Goal: Task Accomplishment & Management: Manage account settings

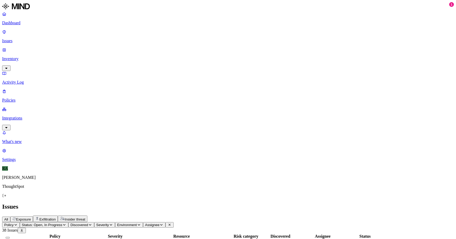
scroll to position [143, 0]
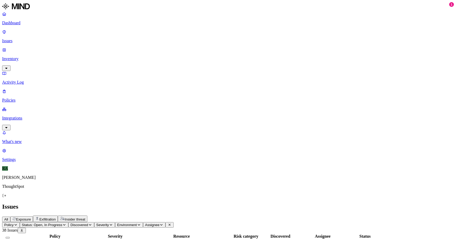
scroll to position [109, 0]
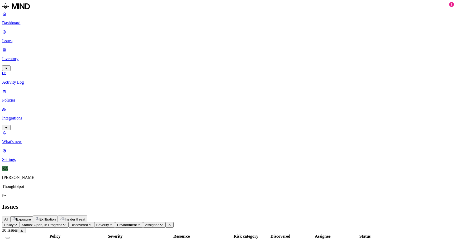
scroll to position [133, 0]
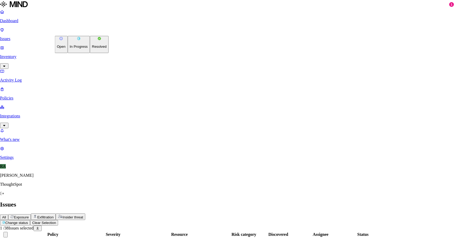
click at [90, 53] on button "Resolved" at bounding box center [99, 44] width 19 height 17
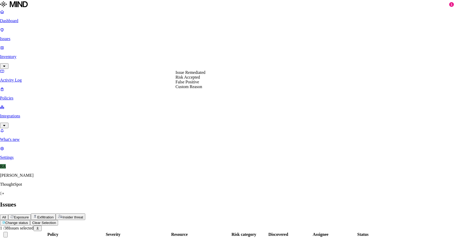
select select "Custom Reason"
type textarea "its an demo account"
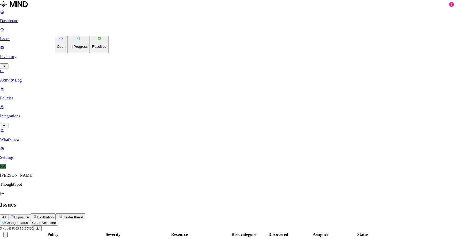
click at [90, 53] on button "Resolved" at bounding box center [99, 44] width 19 height 17
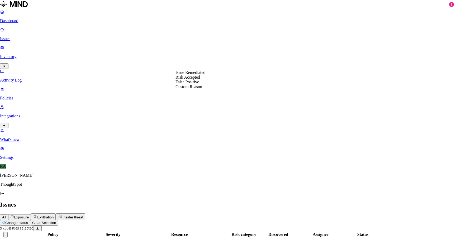
select select "Custom Reason"
type textarea "t"
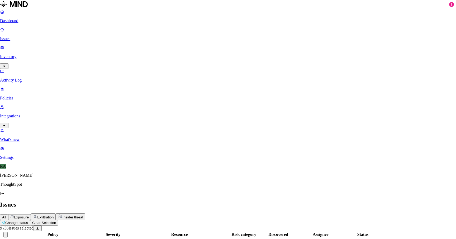
drag, startPoint x: 189, startPoint y: 87, endPoint x: 195, endPoint y: 87, distance: 5.5
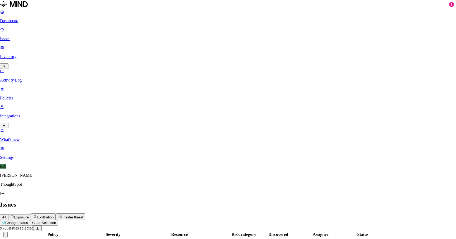
drag, startPoint x: 216, startPoint y: 96, endPoint x: 253, endPoint y: 87, distance: 38.1
type textarea "doesn't contain sensitive data only it has dob"
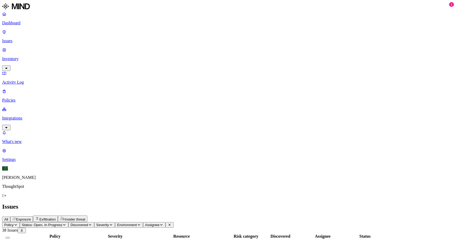
scroll to position [109, 0]
click at [346, 234] on div "Assignee" at bounding box center [322, 236] width 47 height 5
click at [160, 223] on span "Assignee" at bounding box center [152, 225] width 15 height 4
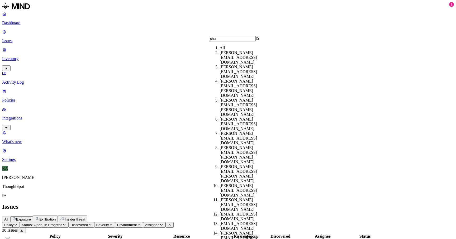
type input "shu"
click at [230, 60] on div "[PERSON_NAME][EMAIL_ADDRESS][DOMAIN_NAME]" at bounding box center [245, 57] width 51 height 14
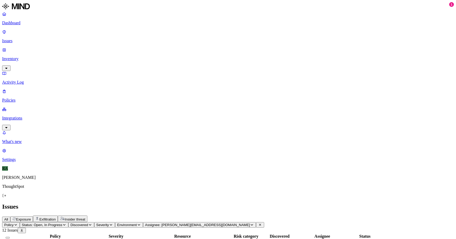
click at [10, 237] on button "Select all" at bounding box center [8, 238] width 4 height 2
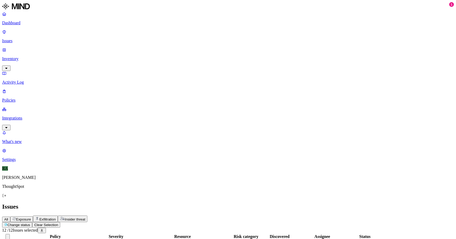
click at [83, 31] on html "Dashboard Issues Inventory Activity Log Policies Integrations What's new 1 Sett…" at bounding box center [228, 236] width 456 height 473
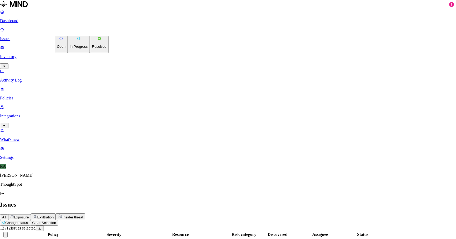
click at [92, 49] on p "Resolved" at bounding box center [99, 47] width 15 height 4
click at [78, 34] on html "Dashboard Issues Inventory Activity Log Policies Integrations What's new 1 Sett…" at bounding box center [228, 235] width 456 height 471
click at [77, 48] on button "In Progress" at bounding box center [79, 44] width 22 height 17
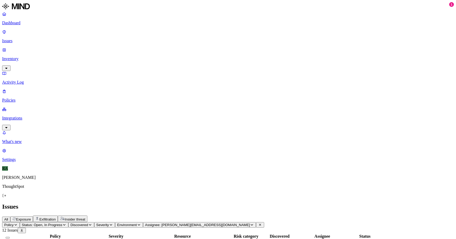
click at [10, 237] on button "Select all" at bounding box center [8, 238] width 4 height 2
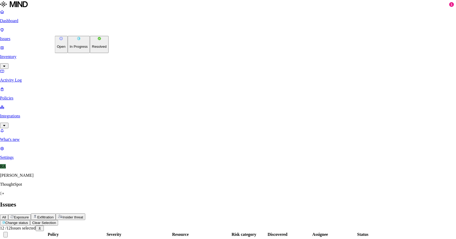
click at [88, 31] on html "Dashboard Issues Inventory Activity Log Policies Integrations What's new 1 Sett…" at bounding box center [228, 235] width 456 height 471
click at [92, 49] on p "Resolved" at bounding box center [99, 47] width 15 height 4
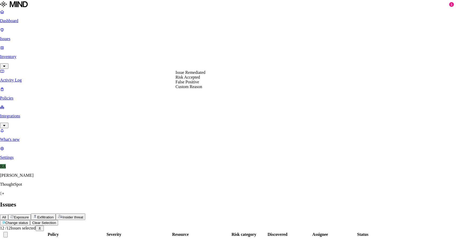
select select "Custom Reason"
type textarea "All these files are in restricted access also informed to user to use 1pass rat…"
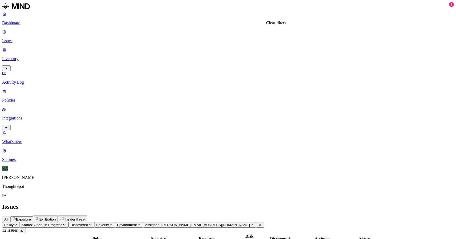
click at [262, 223] on icon at bounding box center [260, 224] width 4 height 3
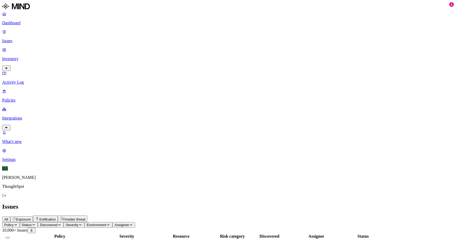
click at [14, 223] on span "Policy" at bounding box center [9, 225] width 10 height 4
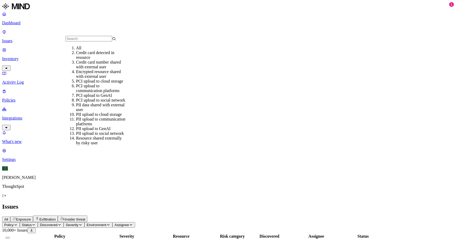
click at [14, 223] on span "Policy" at bounding box center [9, 225] width 10 height 4
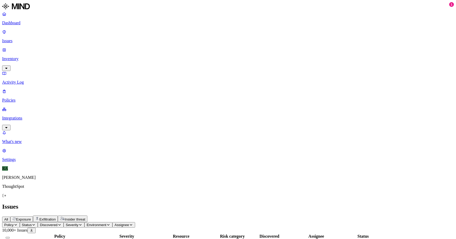
click at [32, 223] on span "Status" at bounding box center [27, 225] width 10 height 4
click at [96, 43] on button "button" at bounding box center [98, 44] width 4 height 2
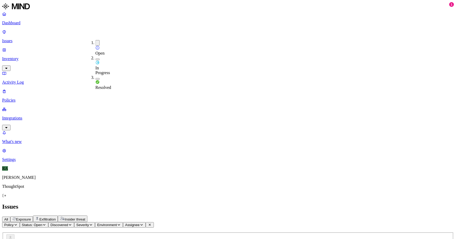
click at [214, 203] on h2 "Issues" at bounding box center [228, 206] width 452 height 7
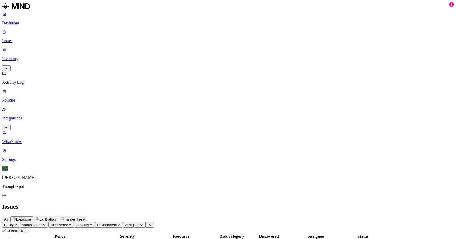
scroll to position [378, 0]
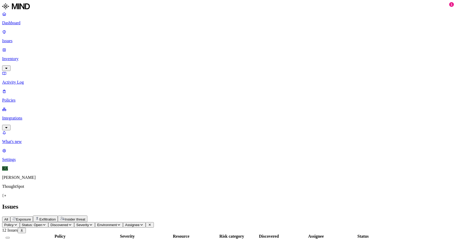
scroll to position [55, 0]
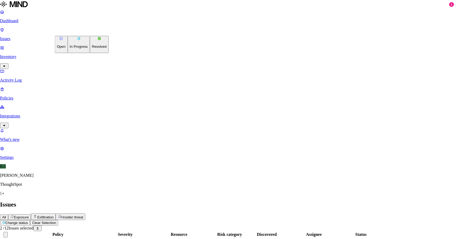
click at [79, 29] on html "Dashboard Issues Inventory Activity Log Policies Integrations What's new 1 Sett…" at bounding box center [228, 222] width 456 height 444
click at [92, 49] on p "Resolved" at bounding box center [99, 47] width 15 height 4
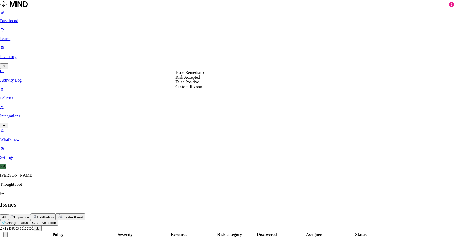
select select "Custom Reason"
type textarea "an logo file ans user confirmed it an doc"
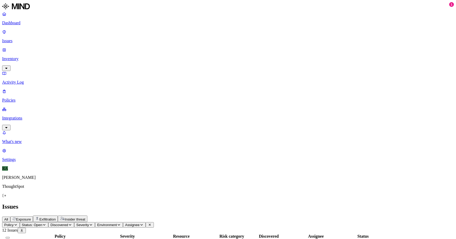
click at [80, 29] on html "Dashboard Issues Inventory Activity Log Policies Integrations What's new 1 Sett…" at bounding box center [228, 204] width 456 height 408
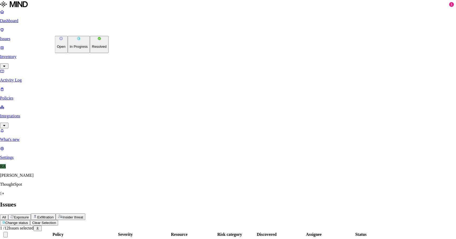
click at [92, 49] on p "Resolved" at bounding box center [99, 47] width 15 height 4
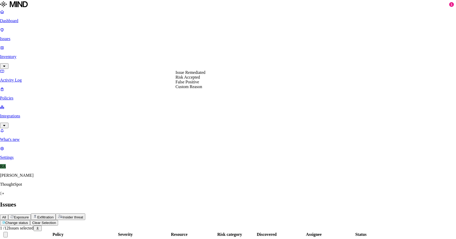
select select "Risk Accepted"
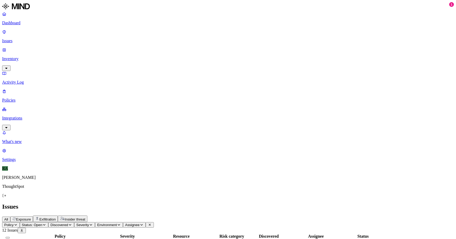
click at [10, 237] on button "Select all" at bounding box center [8, 238] width 4 height 2
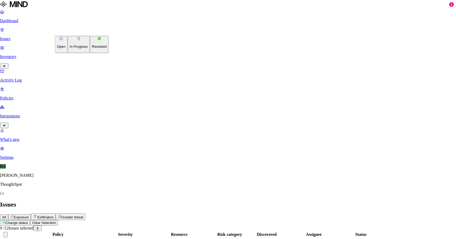
click at [89, 32] on html "Dashboard Issues Inventory Activity Log Policies Integrations What's new 1 Sett…" at bounding box center [228, 195] width 456 height 390
click at [90, 53] on button "Resolved" at bounding box center [99, 44] width 19 height 17
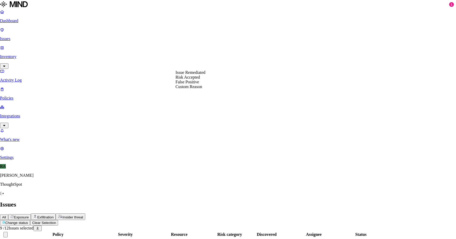
select select "Custom Reason"
type textarea "data is restricted to public and thoughspot"
